Goal: Task Accomplishment & Management: Manage account settings

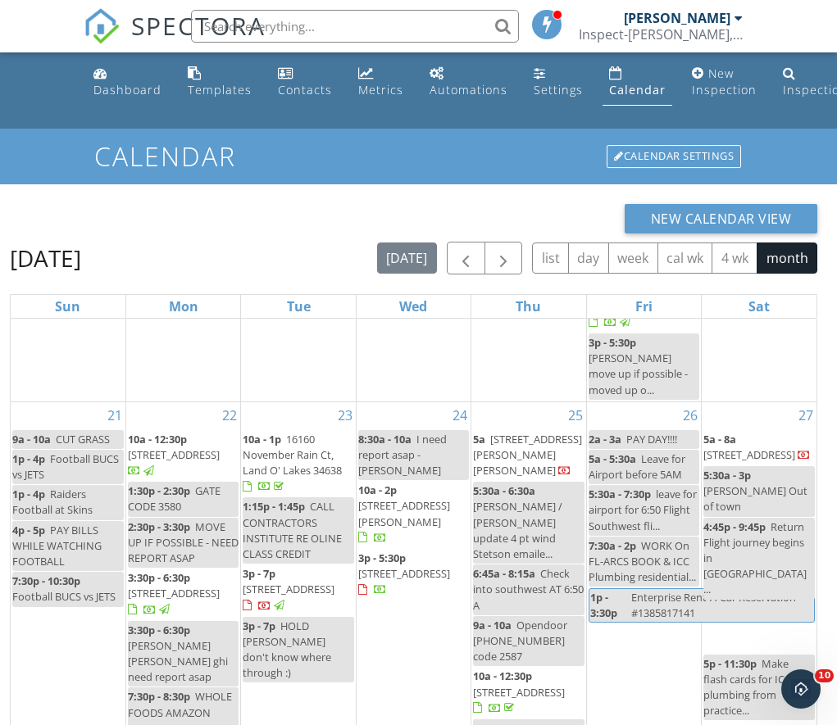
scroll to position [1512, 0]
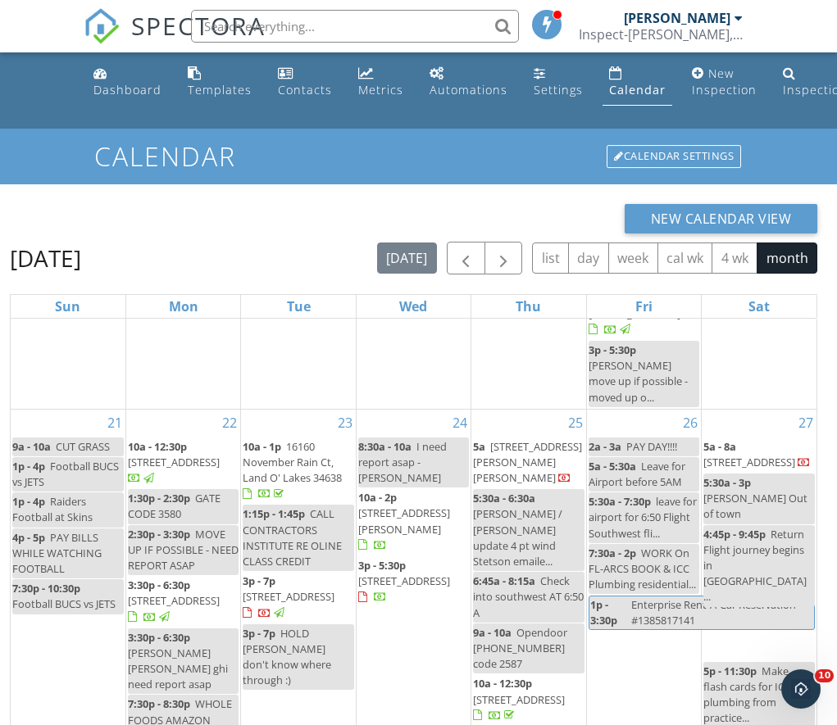
click at [388, 574] on span "7308 Baradiso Dr , Apollo Beach 33572" at bounding box center [404, 581] width 92 height 15
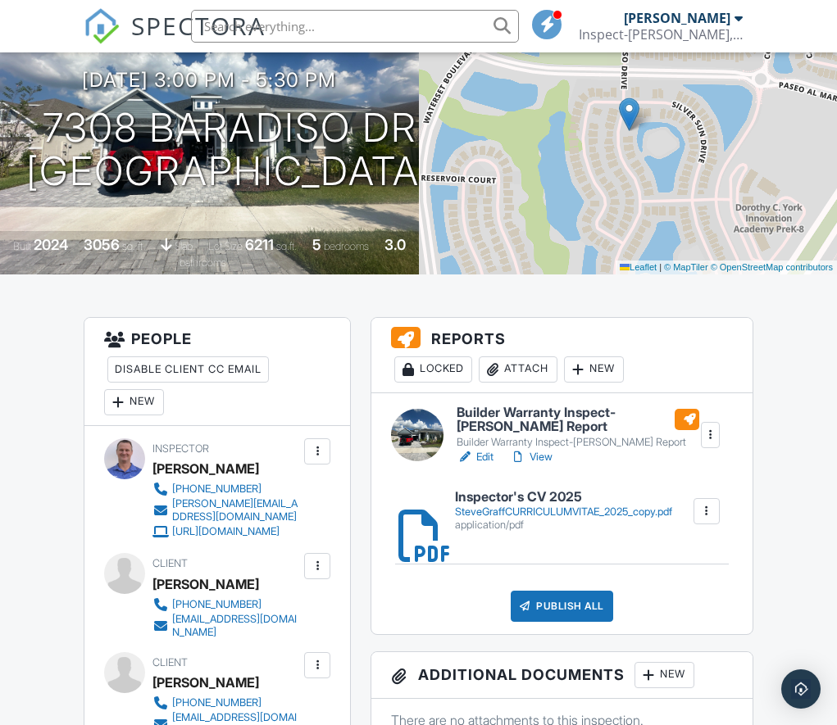
scroll to position [201, 0]
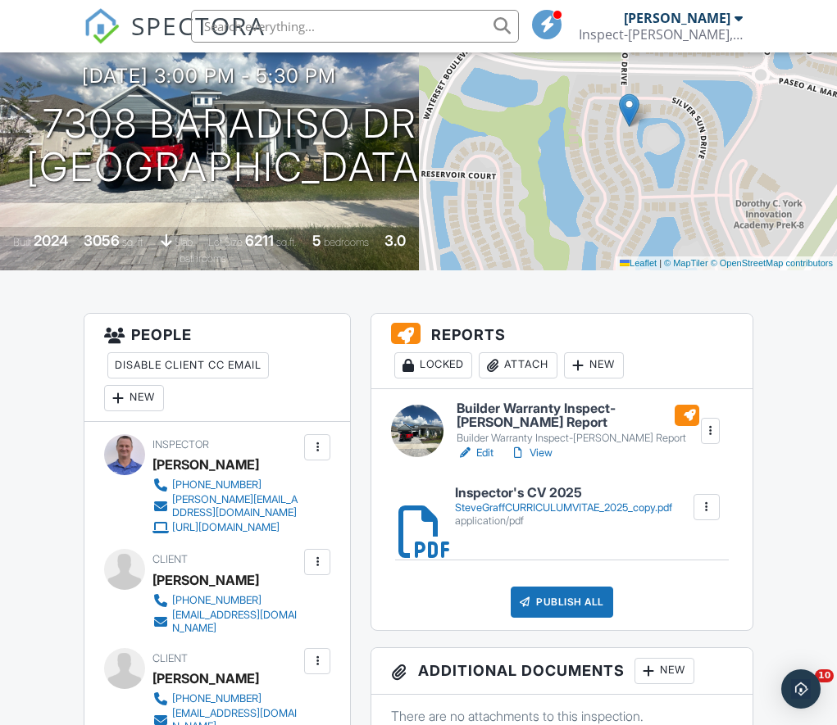
click at [482, 451] on link "Edit" at bounding box center [474, 453] width 37 height 16
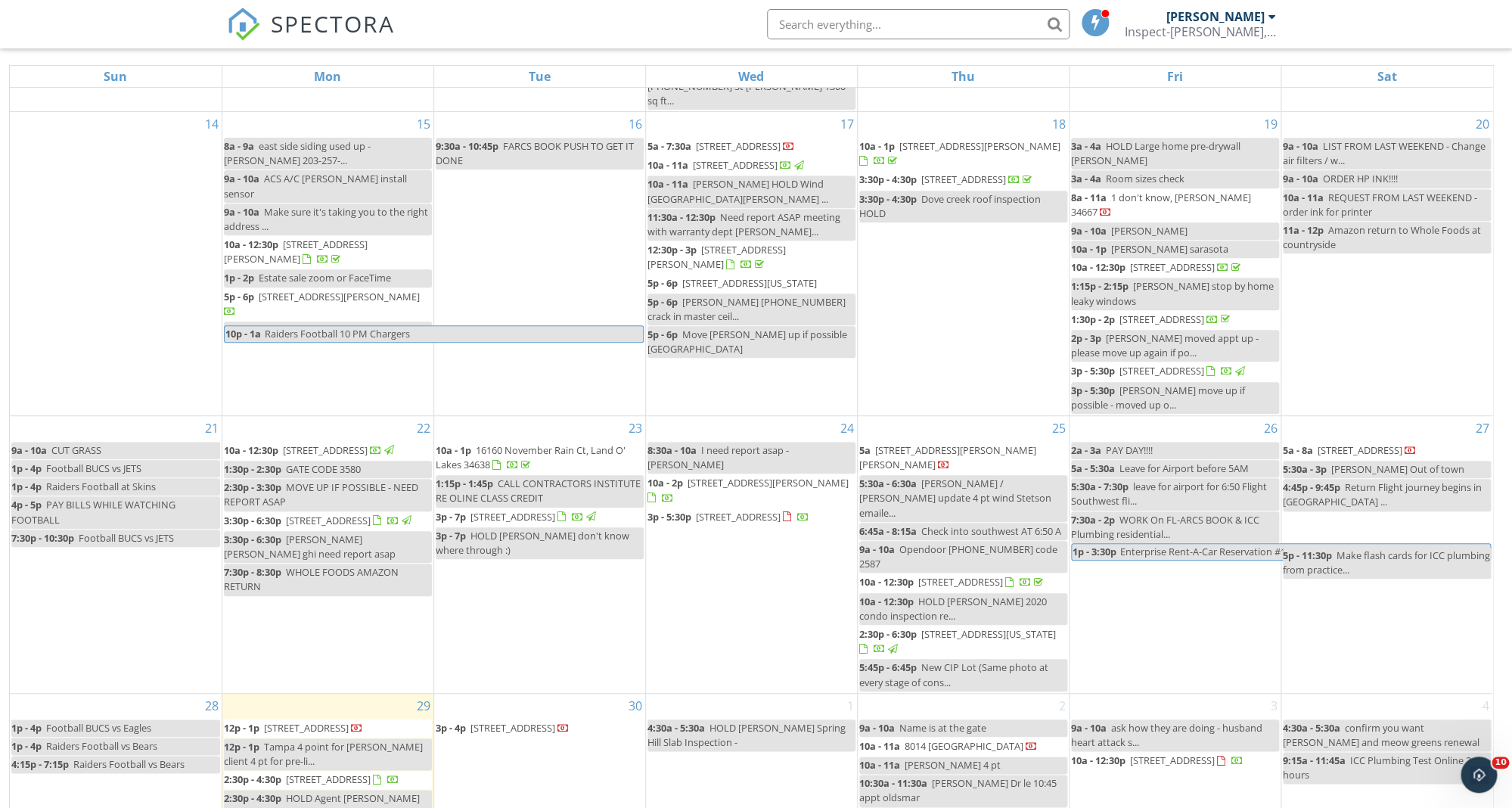
scroll to position [216, 0]
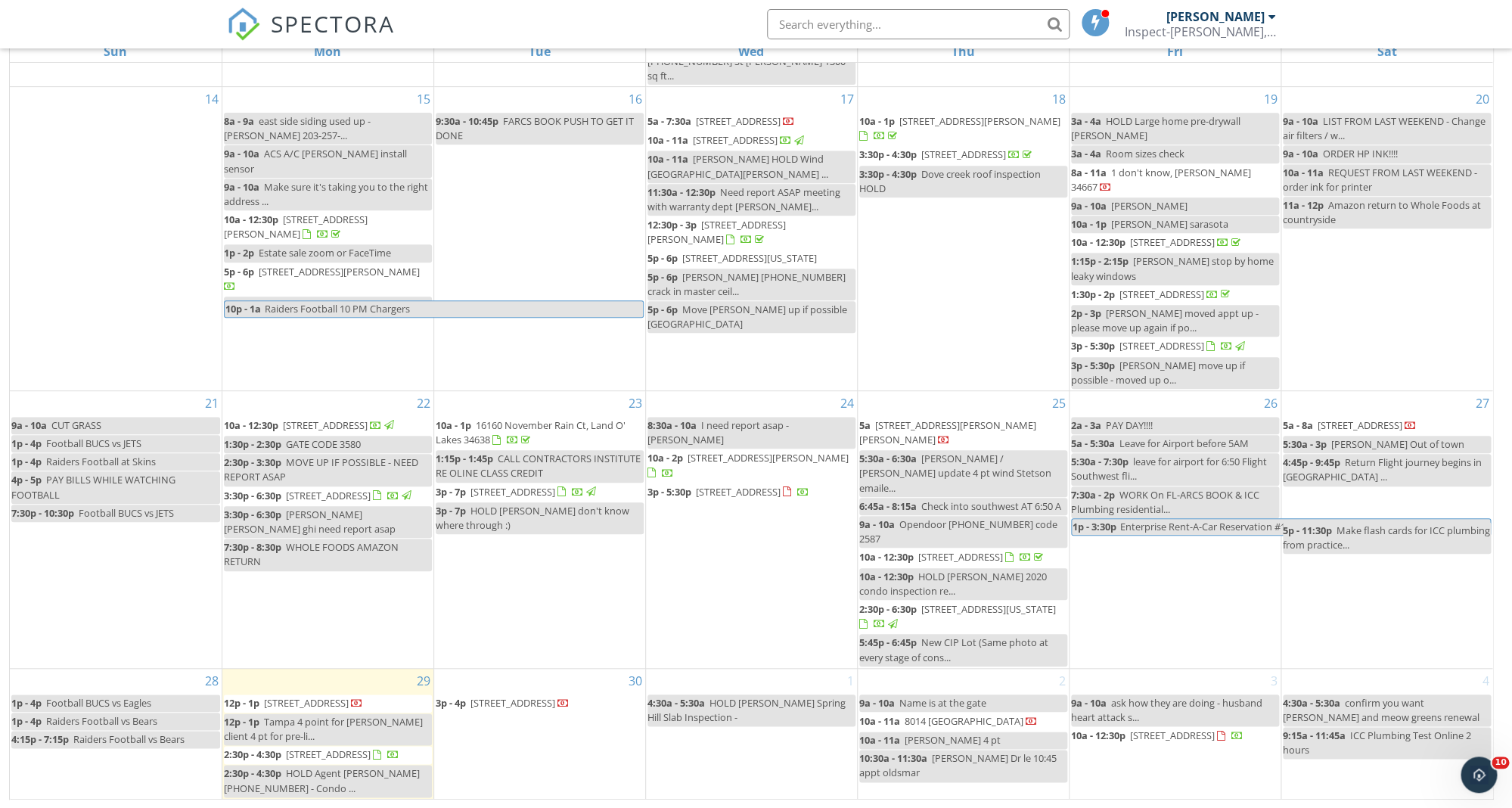
click at [555, 492] on span "[STREET_ADDRESS]" at bounding box center [513, 491] width 85 height 14
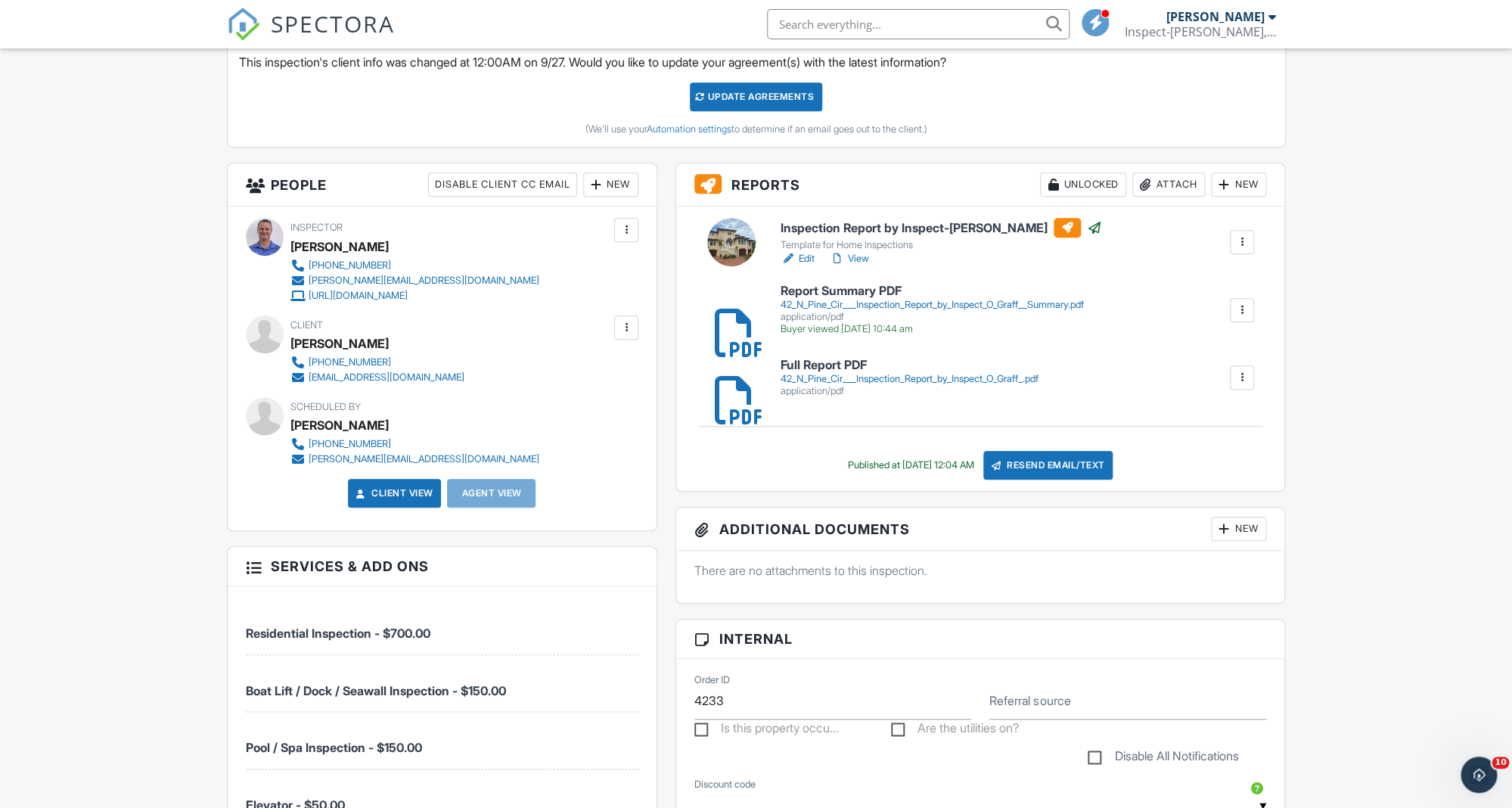
scroll to position [454, 0]
click at [818, 308] on div "42_N_Pine_Cir___Inspection_Report_by_Inspect_O_Graff__Summary.pdf" at bounding box center [932, 305] width 304 height 12
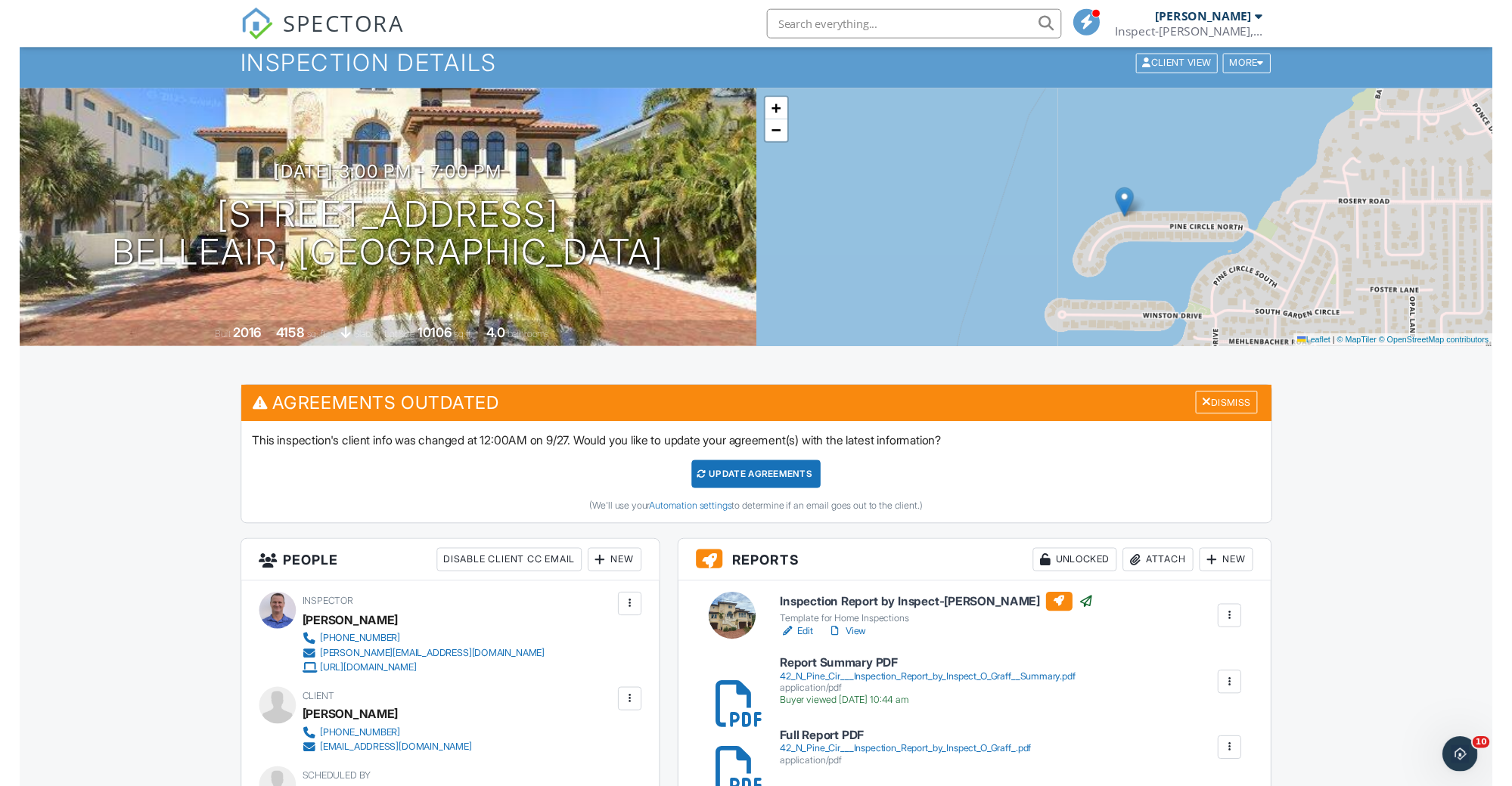
scroll to position [0, 0]
